Goal: Task Accomplishment & Management: Manage account settings

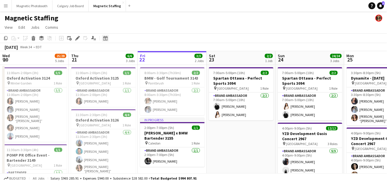
click at [107, 37] on icon at bounding box center [105, 38] width 4 height 5
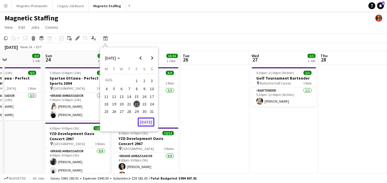
click at [144, 122] on button "[DATE]" at bounding box center [146, 122] width 17 height 9
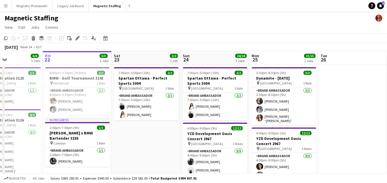
scroll to position [0, 198]
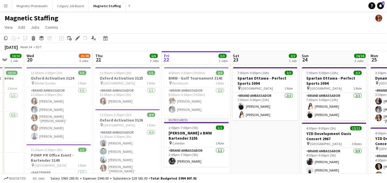
drag, startPoint x: 113, startPoint y: 84, endPoint x: 197, endPoint y: 73, distance: 84.4
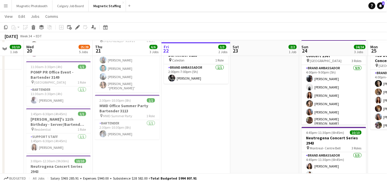
scroll to position [85, 0]
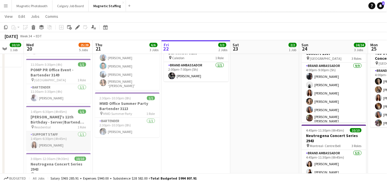
click at [50, 141] on app-card-role "Support Staff [DATE] 1:45pm-6:30pm (4h45m) [PERSON_NAME]" at bounding box center [58, 142] width 65 height 20
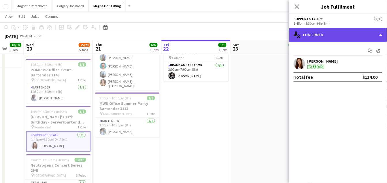
click at [382, 33] on div "single-neutral-actions-check-2 Confirmed" at bounding box center [338, 35] width 98 height 14
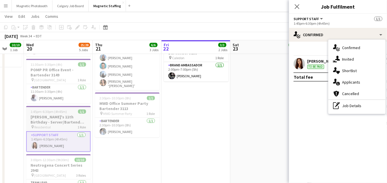
click at [52, 119] on h3 "[PERSON_NAME]'s 11th Birthday - Server/Bartender 3104" at bounding box center [58, 120] width 65 height 10
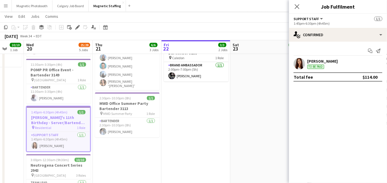
scroll to position [0, 183]
click at [77, 28] on icon at bounding box center [77, 27] width 3 height 3
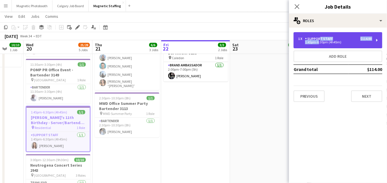
click at [317, 41] on div "1 x Support Staff $114.00 1:45pm-6:30pm (4h45m)" at bounding box center [334, 40] width 73 height 7
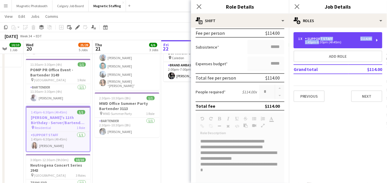
scroll to position [109, 0]
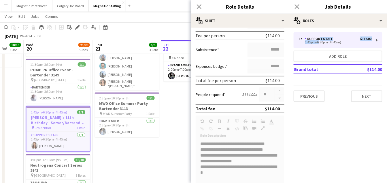
click at [130, 148] on app-date-cell "11:00am-2:00pm (3h) 1/1 Oxford Activation 3125 pin Toronto 1 Role Brand Ambassa…" at bounding box center [126, 161] width 69 height 363
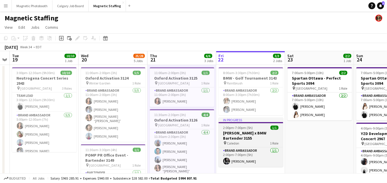
scroll to position [0, 170]
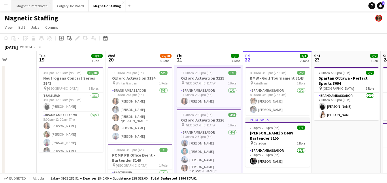
click at [30, 5] on button "Magnetic Photobooth Close" at bounding box center [32, 5] width 41 height 11
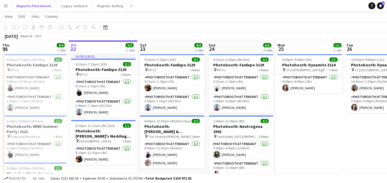
scroll to position [8, 0]
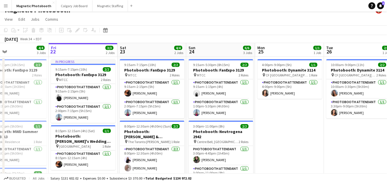
drag, startPoint x: 142, startPoint y: 134, endPoint x: 188, endPoint y: 132, distance: 45.6
click at [186, 132] on app-calendar-viewport "Tue 19 1/1 1 Job Wed 20 2/2 2 Jobs Thu 21 4/4 3 Jobs Fri 22 3/3 2 Jobs Sat 23 4…" at bounding box center [193, 151] width 387 height 216
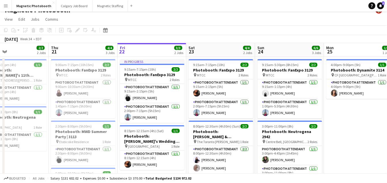
scroll to position [0, 156]
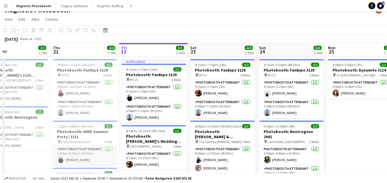
click at [92, 160] on app-card-role "Photobooth Attendant [DATE] 2:30pm-8:00pm (5h30m) [PERSON_NAME]" at bounding box center [85, 156] width 65 height 20
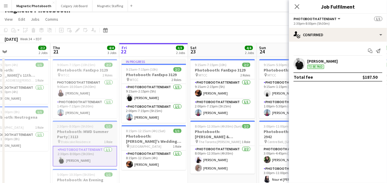
click at [87, 132] on h3 "Photobooth: MWD Summer Party | 3113" at bounding box center [85, 134] width 65 height 10
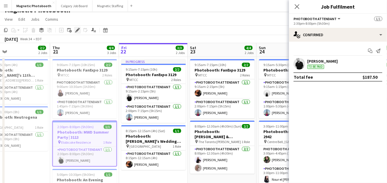
click at [77, 30] on icon at bounding box center [77, 30] width 3 height 3
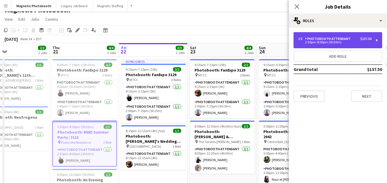
click at [325, 42] on div "2:30pm-8:00pm (5h30m)" at bounding box center [334, 42] width 73 height 3
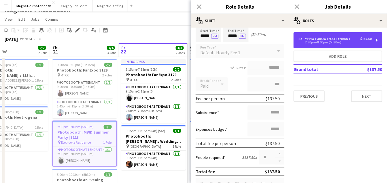
scroll to position [49, 0]
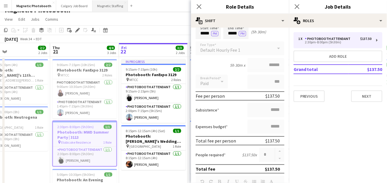
click at [111, 6] on button "Magnetic Staffing Close" at bounding box center [109, 5] width 35 height 11
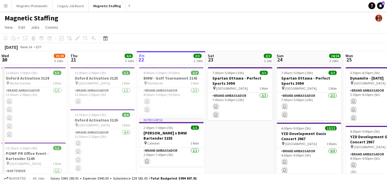
scroll to position [0, 135]
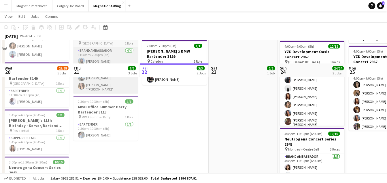
scroll to position [105, 0]
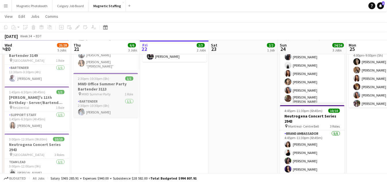
click at [101, 81] on h3 "MWD Office Summer Party Bartender 3113" at bounding box center [105, 86] width 65 height 10
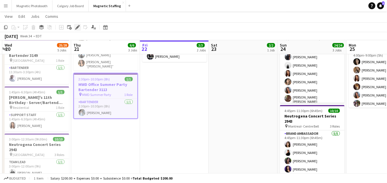
click at [76, 26] on icon "Edit" at bounding box center [77, 27] width 5 height 5
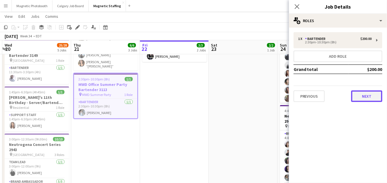
click at [361, 96] on button "Next" at bounding box center [366, 97] width 31 height 12
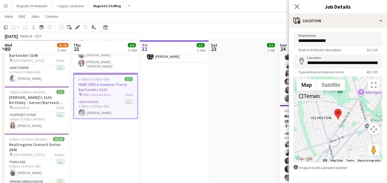
scroll to position [20, 0]
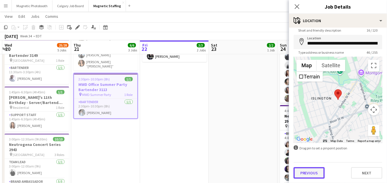
click at [307, 173] on button "Previous" at bounding box center [308, 174] width 31 height 12
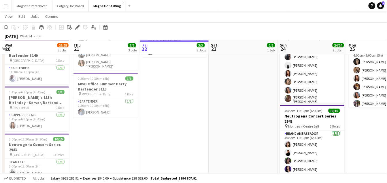
scroll to position [0, 0]
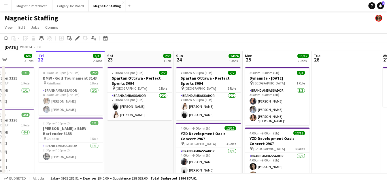
drag, startPoint x: 310, startPoint y: 93, endPoint x: 4, endPoint y: 94, distance: 305.8
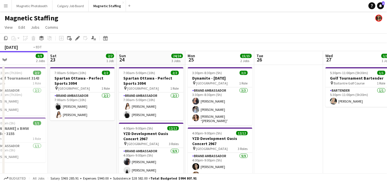
drag, startPoint x: 262, startPoint y: 98, endPoint x: 4, endPoint y: 98, distance: 257.7
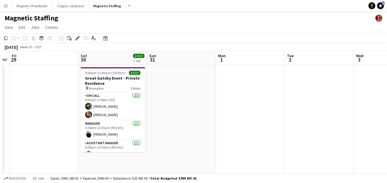
drag, startPoint x: 122, startPoint y: 116, endPoint x: 4, endPoint y: 116, distance: 118.4
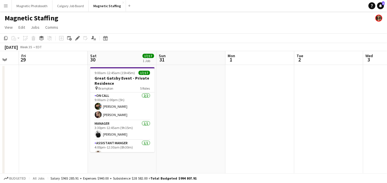
drag, startPoint x: 241, startPoint y: 110, endPoint x: 35, endPoint y: 111, distance: 206.5
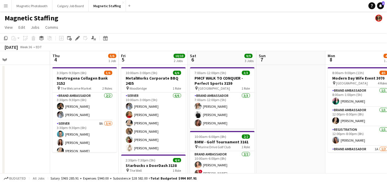
drag, startPoint x: 212, startPoint y: 117, endPoint x: 100, endPoint y: 117, distance: 112.3
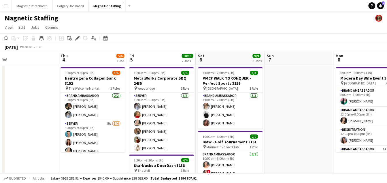
drag, startPoint x: 128, startPoint y: 121, endPoint x: 70, endPoint y: 126, distance: 58.7
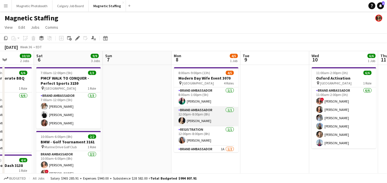
scroll to position [22, 0]
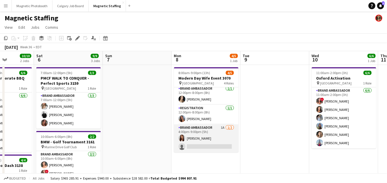
click at [188, 144] on app-card-role "Brand Ambassador 1A [DATE] 4:00pm-9:00pm (5h) [PERSON_NAME] single-neutral-acti…" at bounding box center [206, 139] width 65 height 28
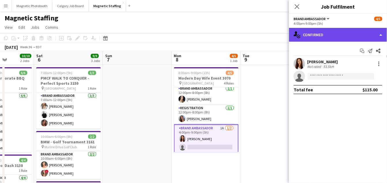
click at [339, 35] on div "single-neutral-actions-check-2 Confirmed" at bounding box center [338, 35] width 98 height 14
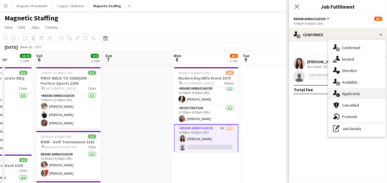
click at [339, 94] on icon "single-neutral-actions-information" at bounding box center [336, 93] width 7 height 7
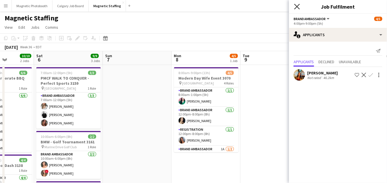
click at [298, 7] on icon at bounding box center [296, 6] width 5 height 5
